Goal: Transaction & Acquisition: Subscribe to service/newsletter

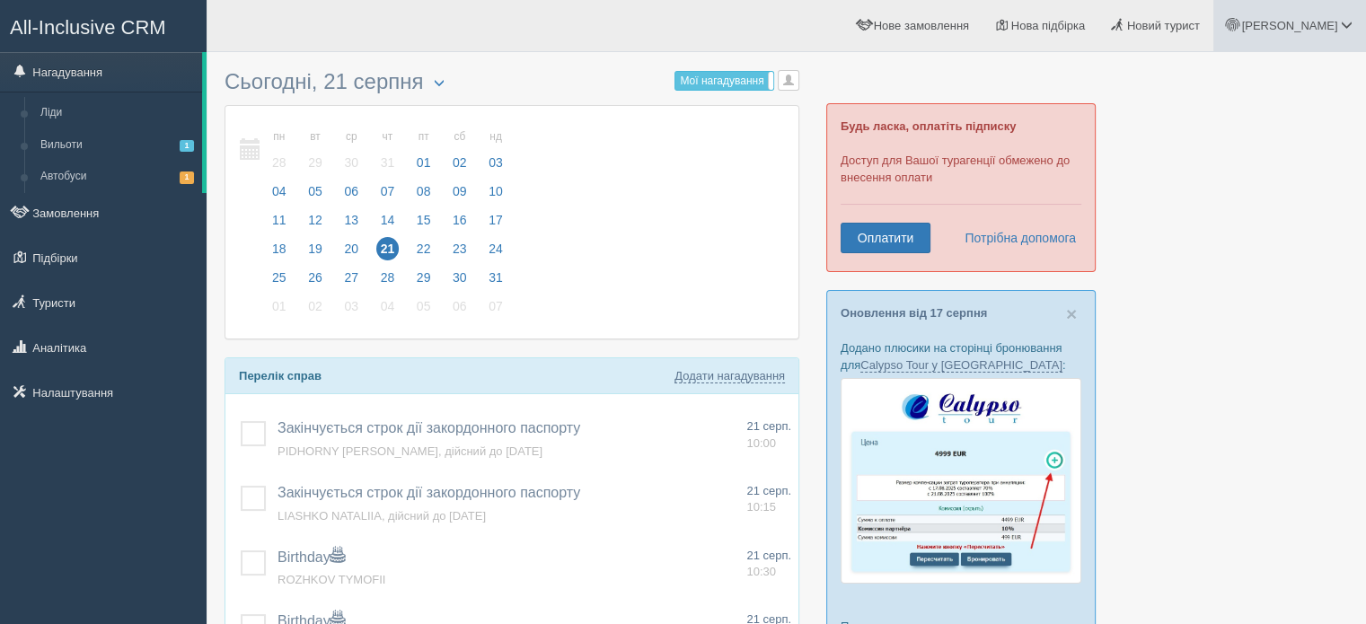
click at [1323, 16] on link "[PERSON_NAME]" at bounding box center [1289, 25] width 153 height 51
click at [1249, 84] on span "Мій профіль" at bounding box center [1239, 79] width 66 height 13
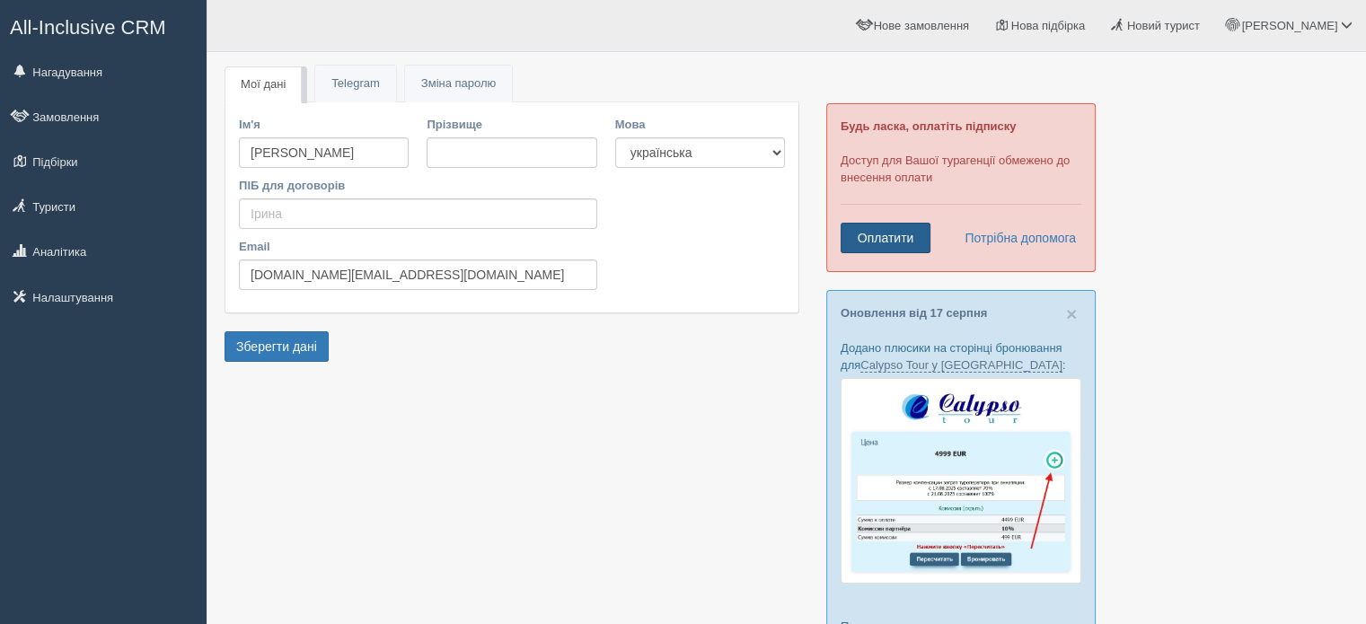
click at [890, 244] on link "Оплатити" at bounding box center [885, 238] width 90 height 31
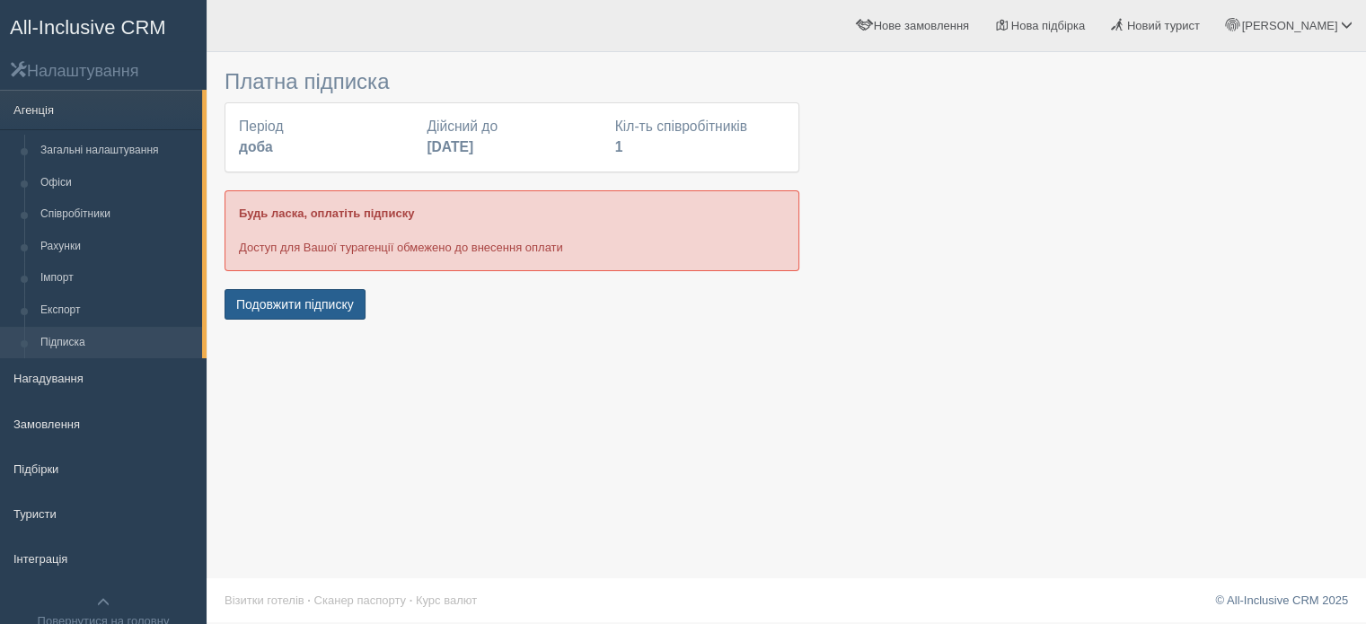
click at [348, 289] on button "Подовжити підписку" at bounding box center [294, 304] width 141 height 31
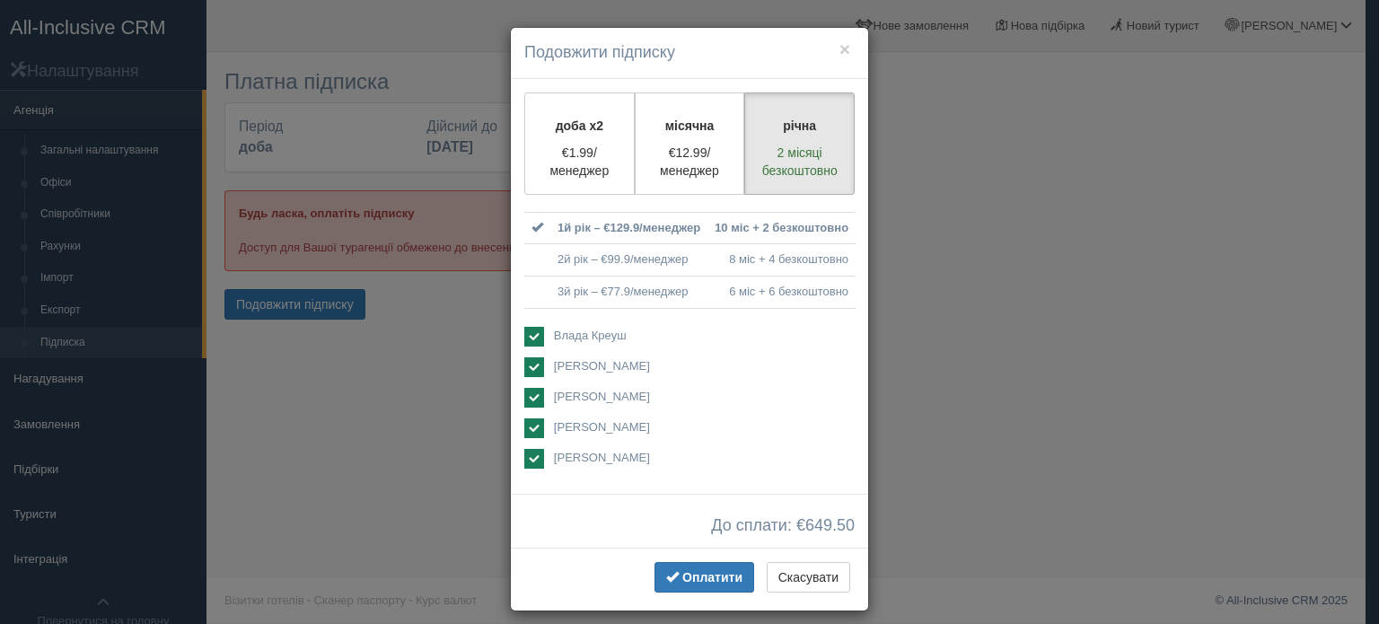
click at [582, 335] on span "Влада Креуш" at bounding box center [590, 335] width 73 height 13
checkbox input "false"
click at [567, 359] on span "[PERSON_NAME]" at bounding box center [602, 365] width 96 height 13
checkbox input "false"
click at [571, 390] on span "[PERSON_NAME]" at bounding box center [602, 396] width 96 height 13
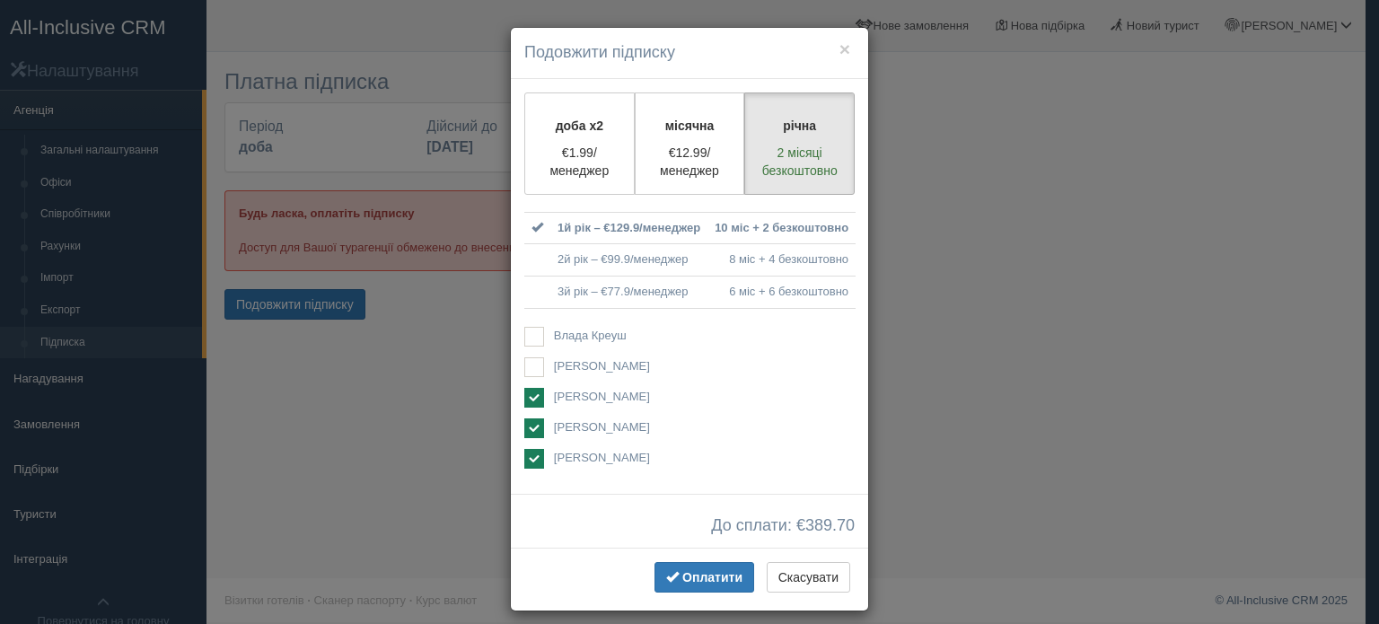
checkbox input "false"
click at [570, 423] on span "[PERSON_NAME]" at bounding box center [602, 426] width 96 height 13
checkbox input "false"
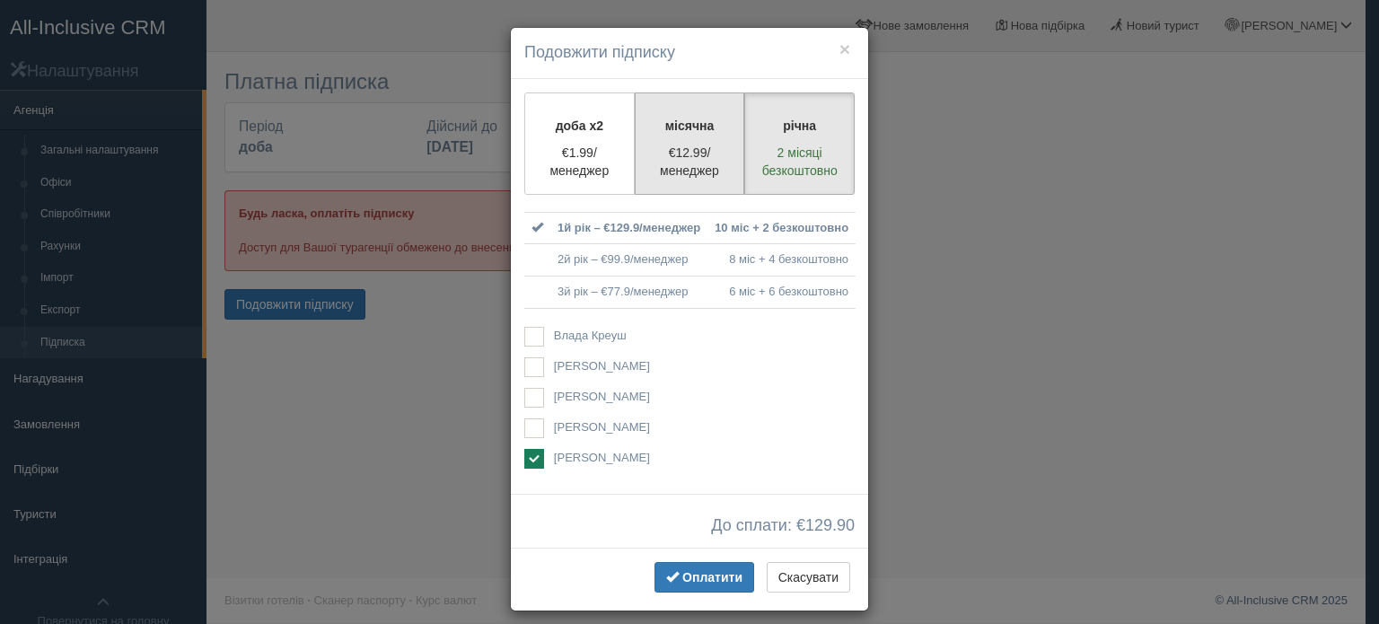
click at [702, 140] on label "місячна €12.99/менеджер" at bounding box center [690, 143] width 110 height 102
radio input "true"
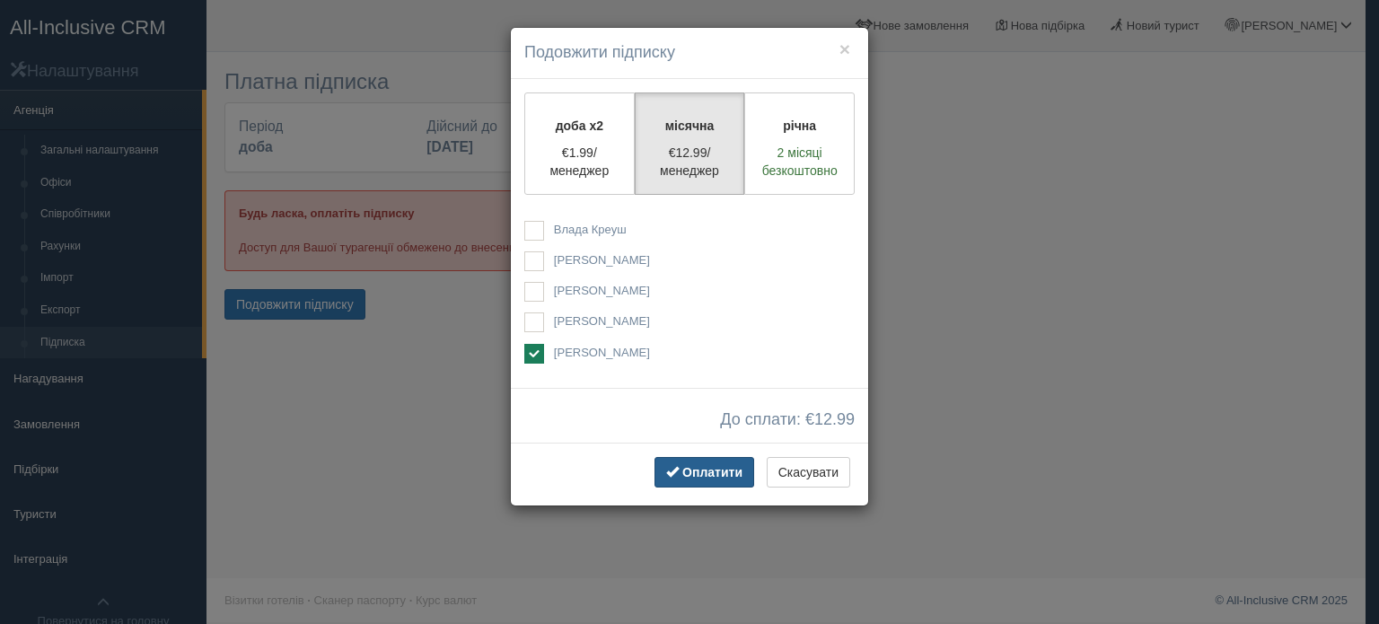
click at [722, 468] on span "Оплатити" at bounding box center [712, 472] width 60 height 14
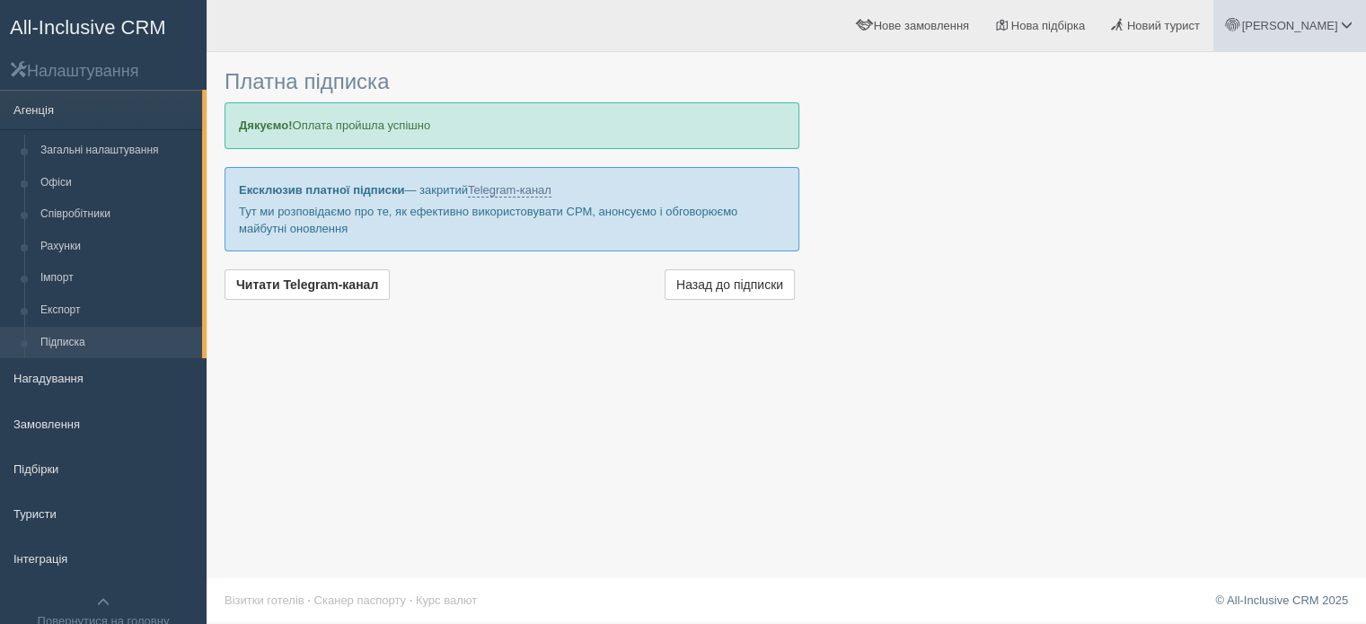
click at [1344, 19] on span at bounding box center [1347, 25] width 12 height 12
click at [1214, 225] on link "Вихід" at bounding box center [1267, 233] width 196 height 39
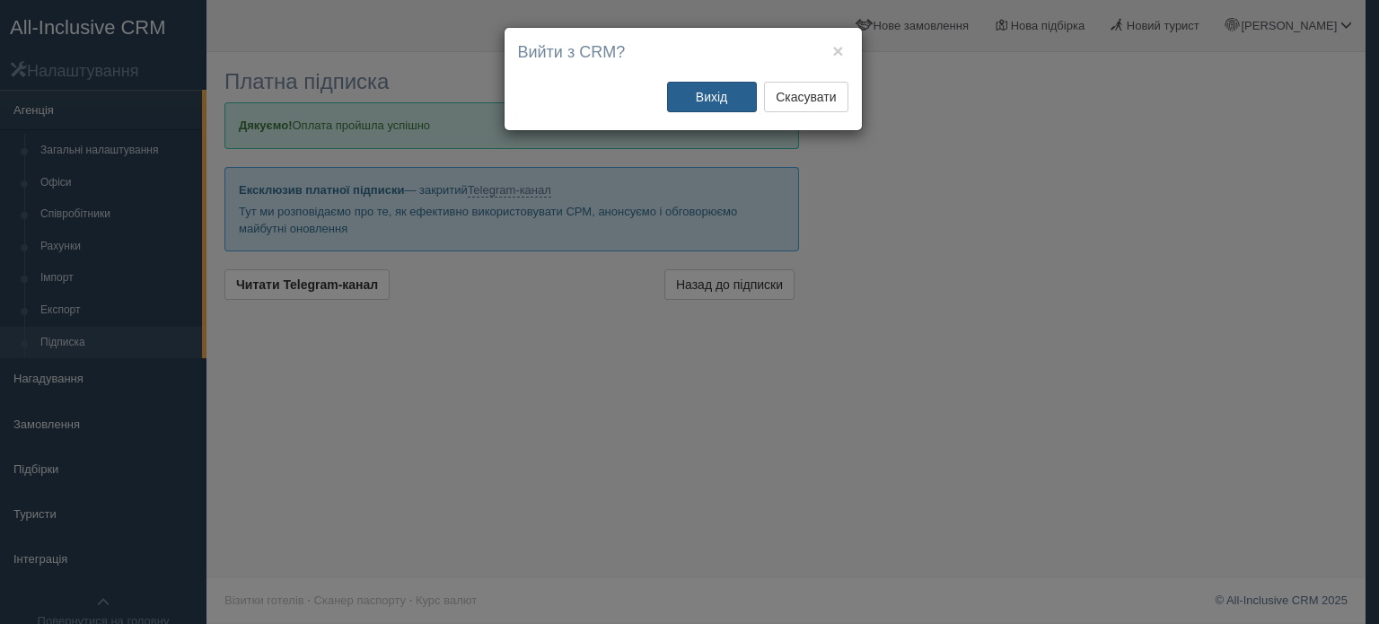
click at [672, 102] on button "Вихід" at bounding box center [712, 97] width 90 height 31
